Goal: Transaction & Acquisition: Download file/media

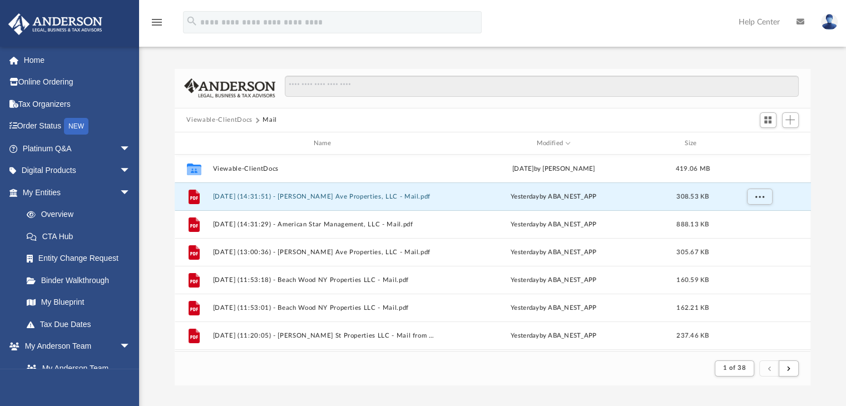
scroll to position [210, 627]
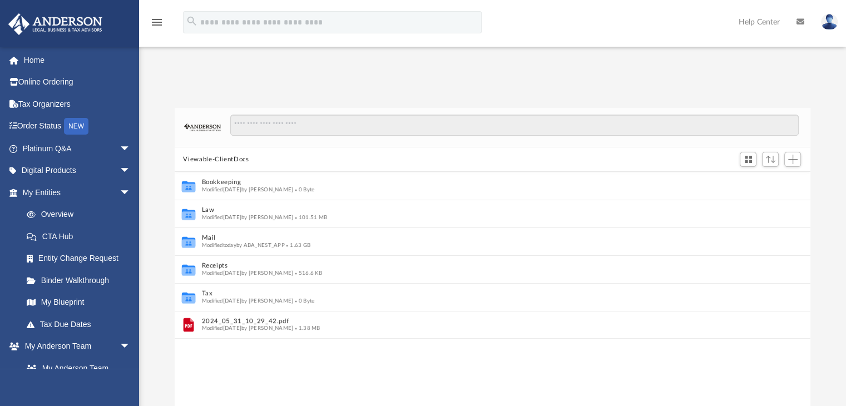
scroll to position [9, 9]
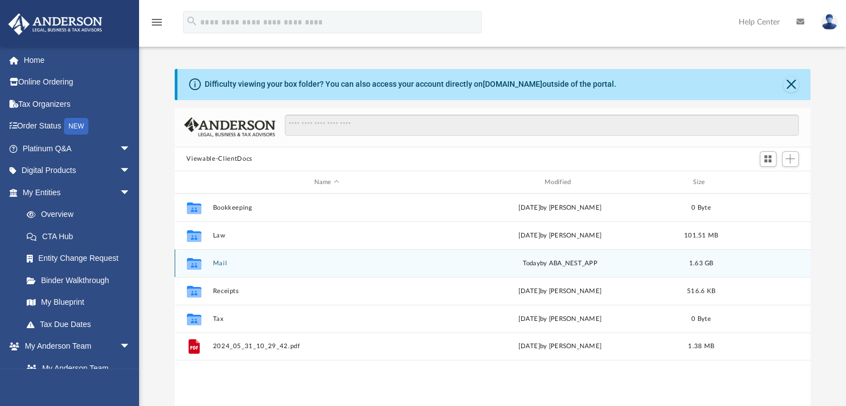
click at [223, 264] on button "Mail" at bounding box center [326, 263] width 228 height 7
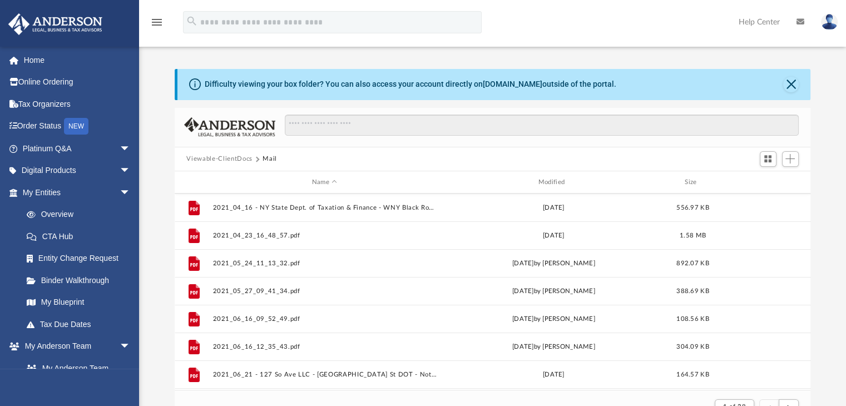
scroll to position [0, 0]
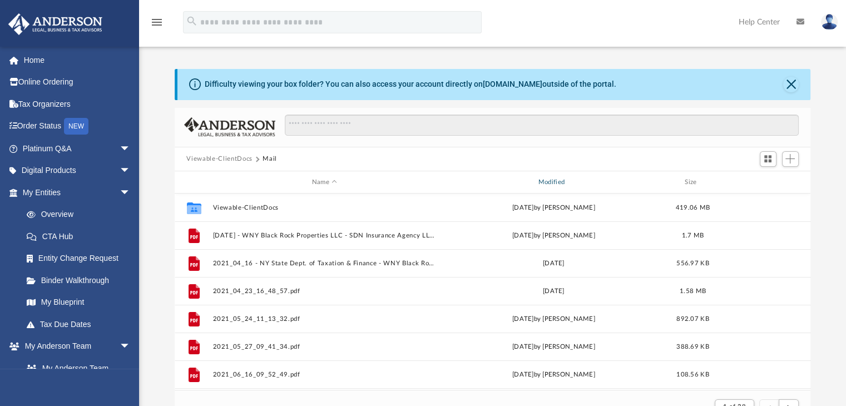
click at [547, 185] on div "Modified" at bounding box center [553, 182] width 224 height 10
click at [552, 187] on div "Modified" at bounding box center [553, 182] width 224 height 10
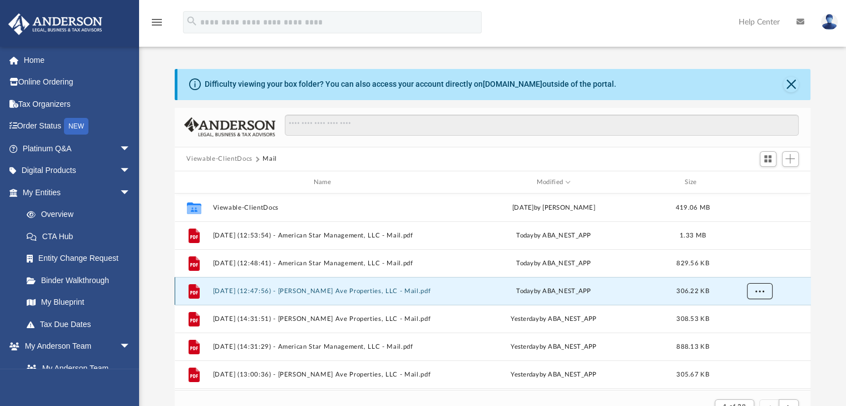
click at [756, 294] on button "More options" at bounding box center [759, 291] width 26 height 17
click at [749, 330] on li "Download" at bounding box center [749, 331] width 32 height 12
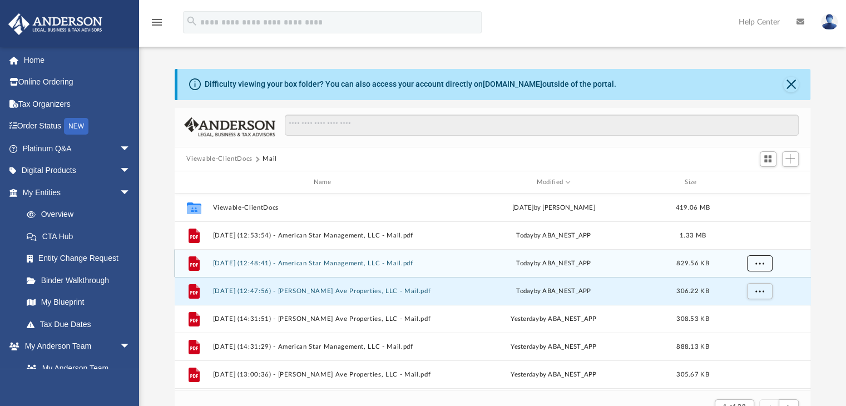
click at [757, 261] on span "More options" at bounding box center [759, 263] width 9 height 6
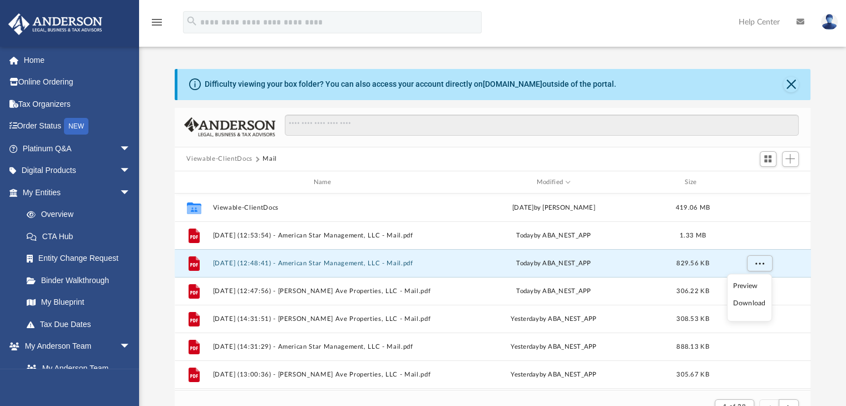
click at [754, 300] on li "Download" at bounding box center [749, 304] width 32 height 12
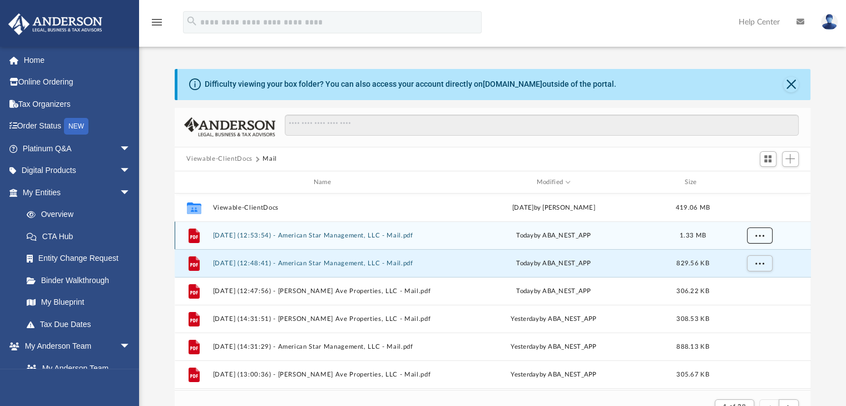
click at [763, 234] on span "More options" at bounding box center [759, 235] width 9 height 6
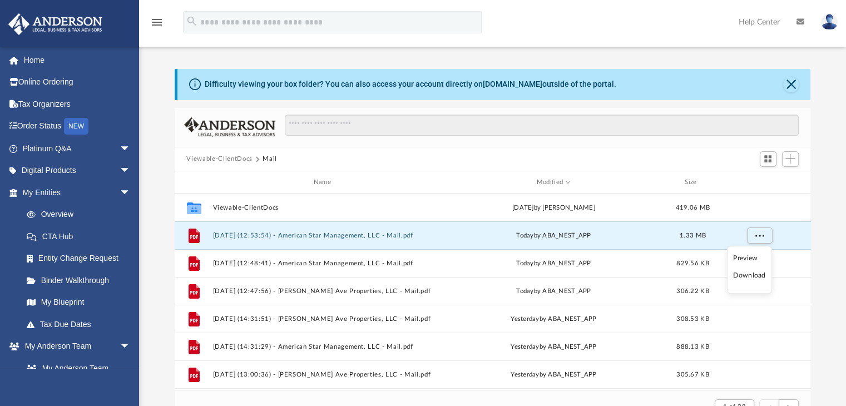
click at [743, 276] on li "Download" at bounding box center [749, 276] width 32 height 12
